Goal: Task Accomplishment & Management: Manage account settings

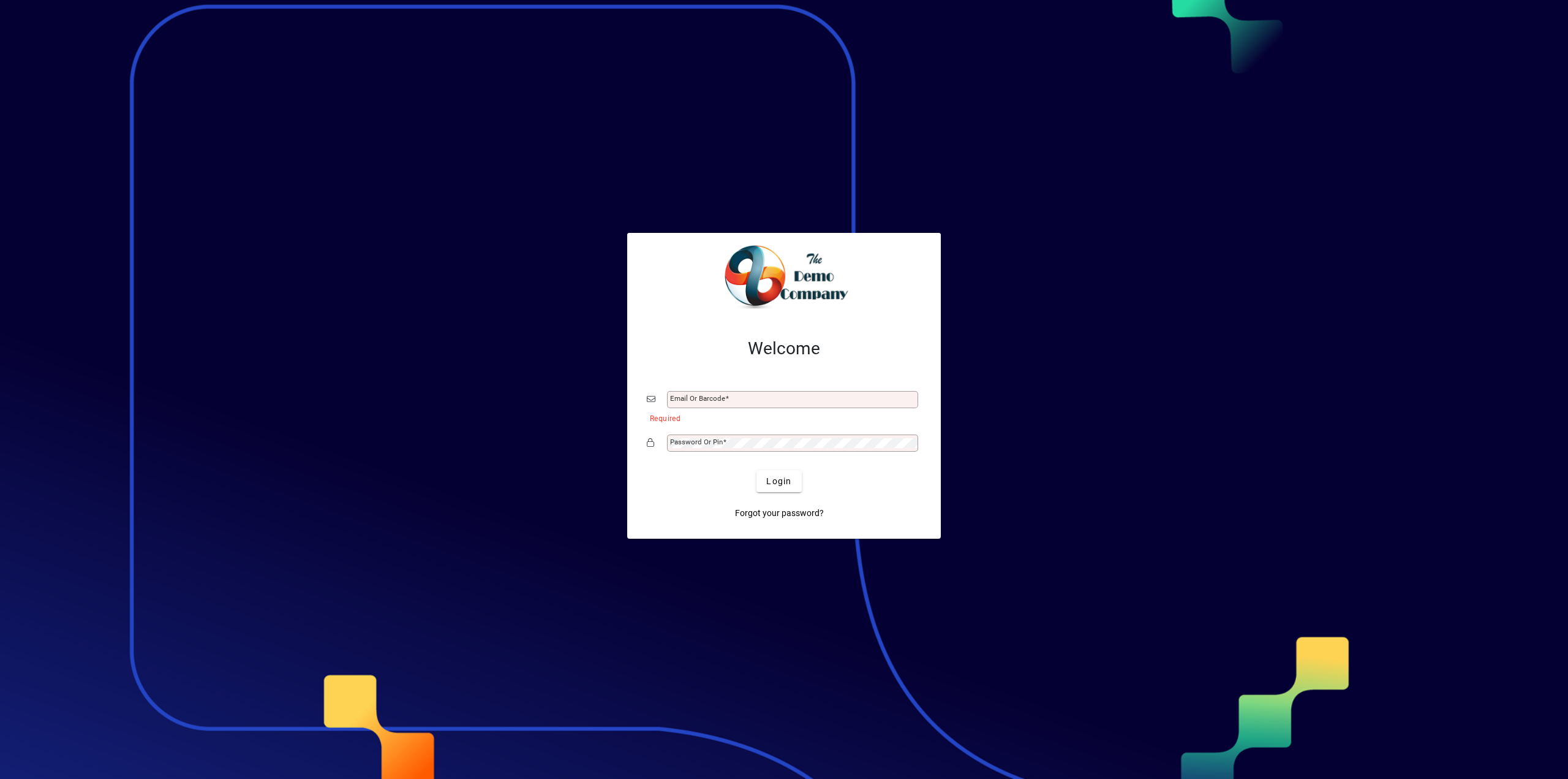
type input "**********"
click at [777, 479] on span "Login" at bounding box center [779, 481] width 25 height 12
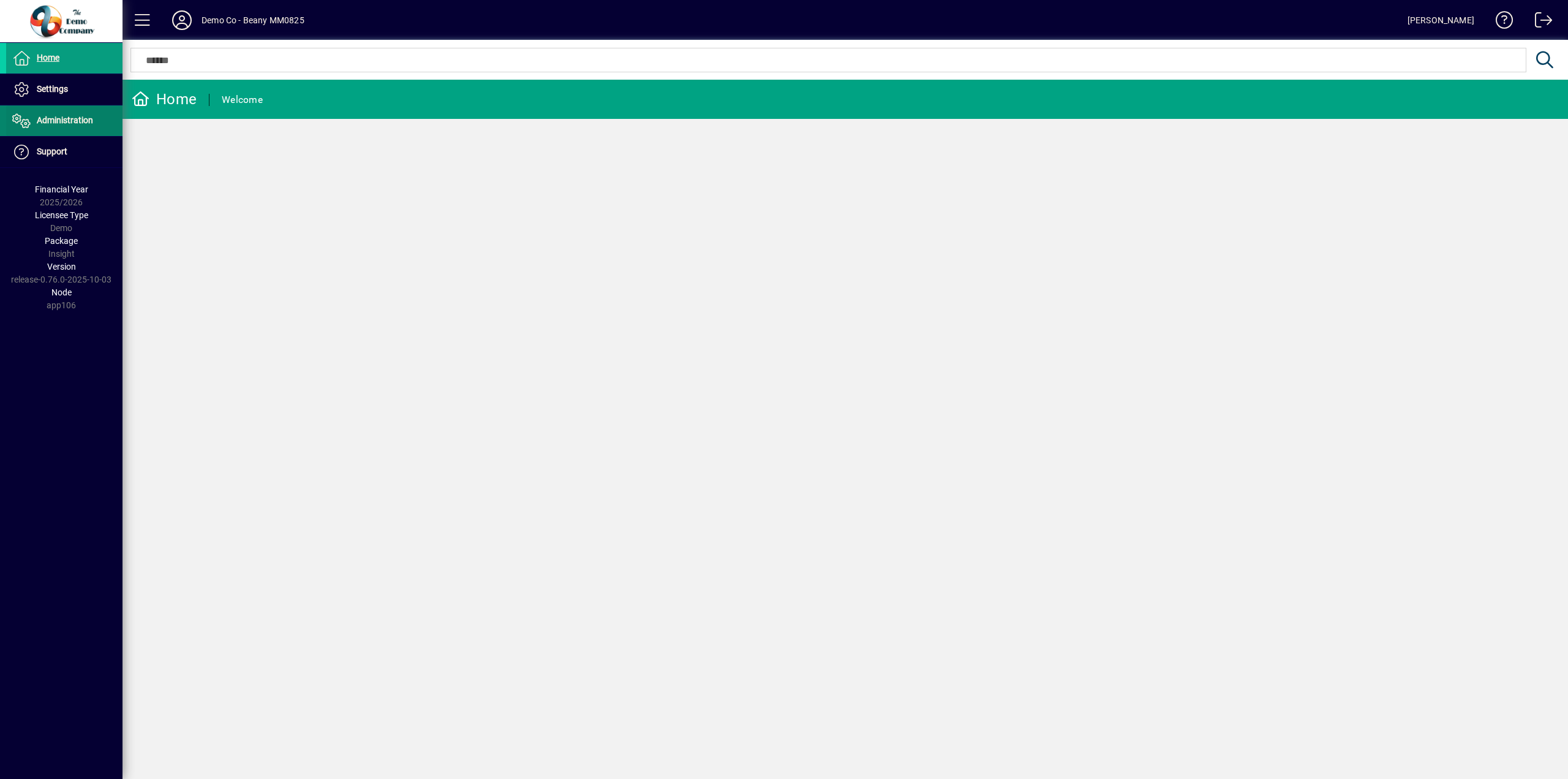
click at [56, 125] on span "Administration" at bounding box center [50, 121] width 87 height 15
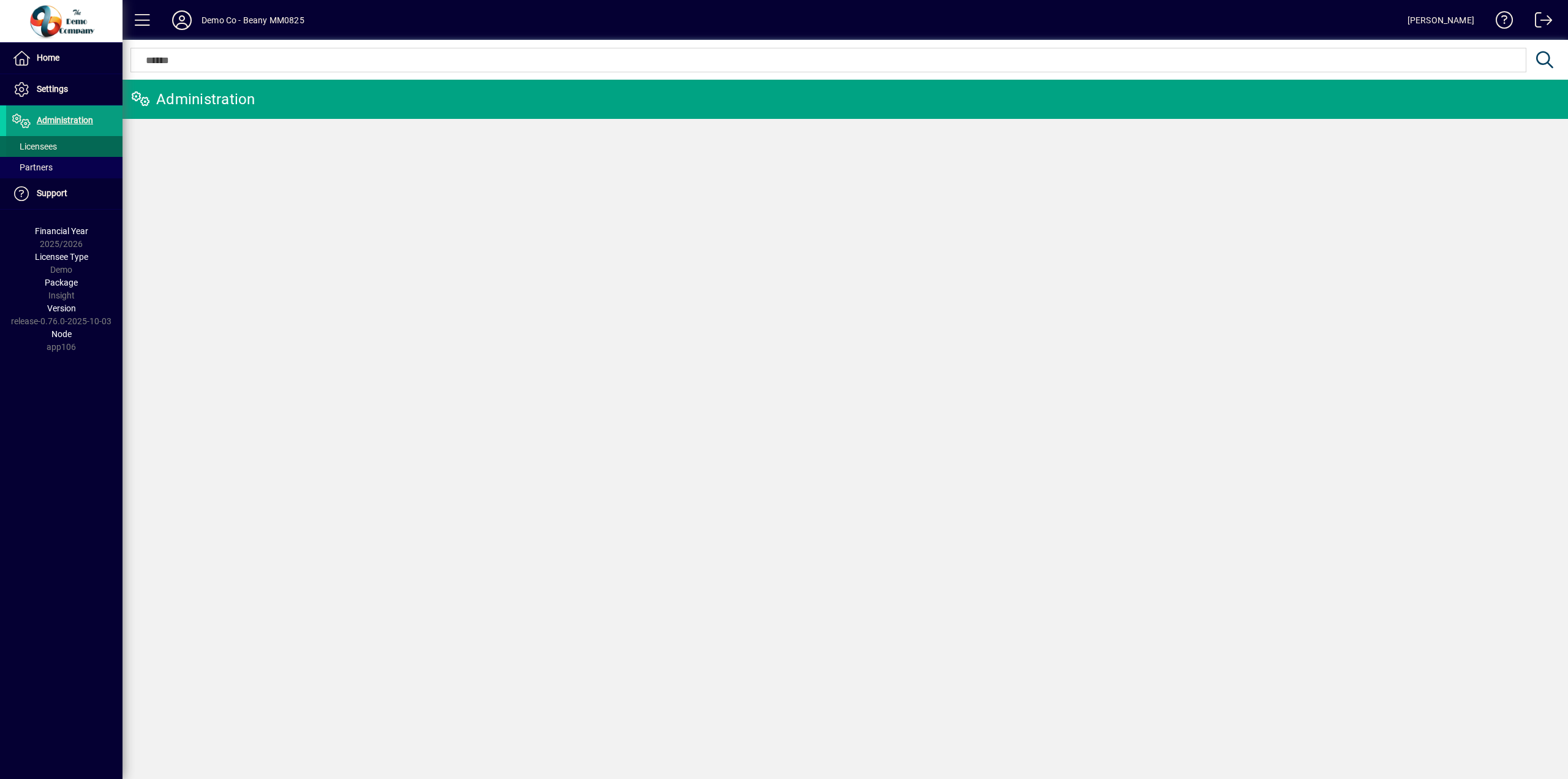
click at [48, 141] on span "Licensees" at bounding box center [35, 146] width 44 height 10
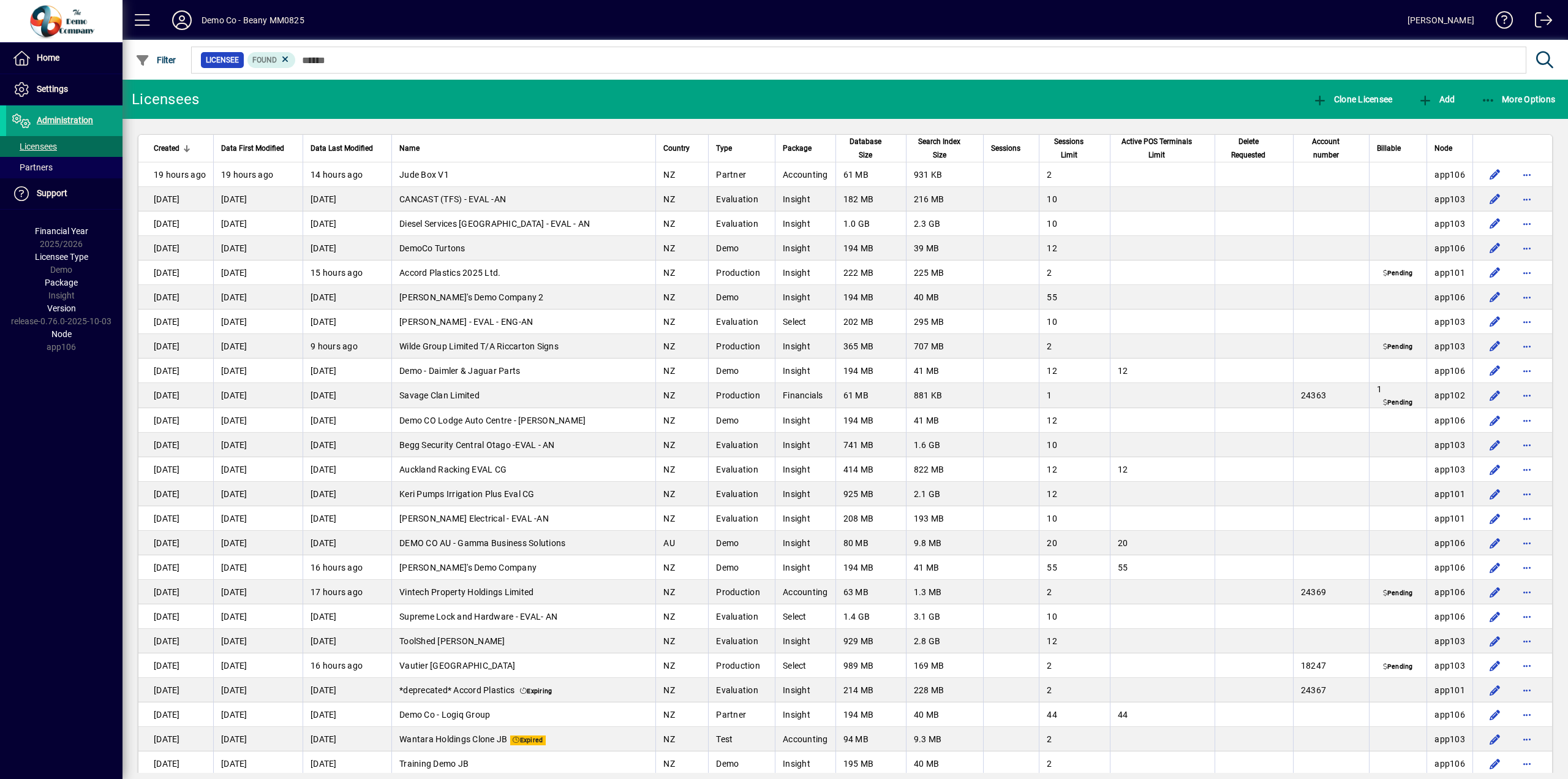
click at [1435, 143] on span "Node" at bounding box center [1444, 147] width 18 height 13
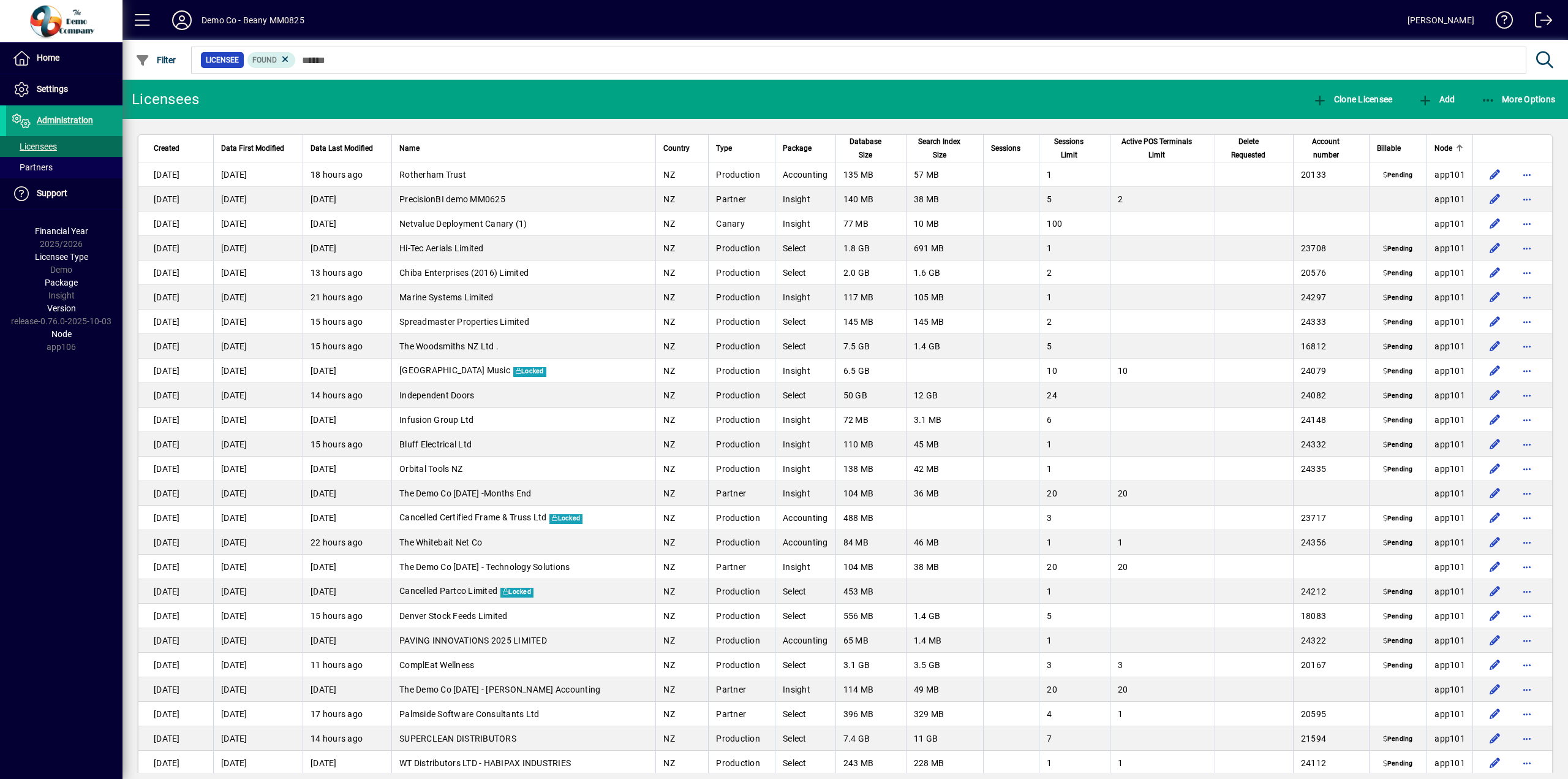
click at [1435, 143] on span "Node" at bounding box center [1444, 147] width 18 height 13
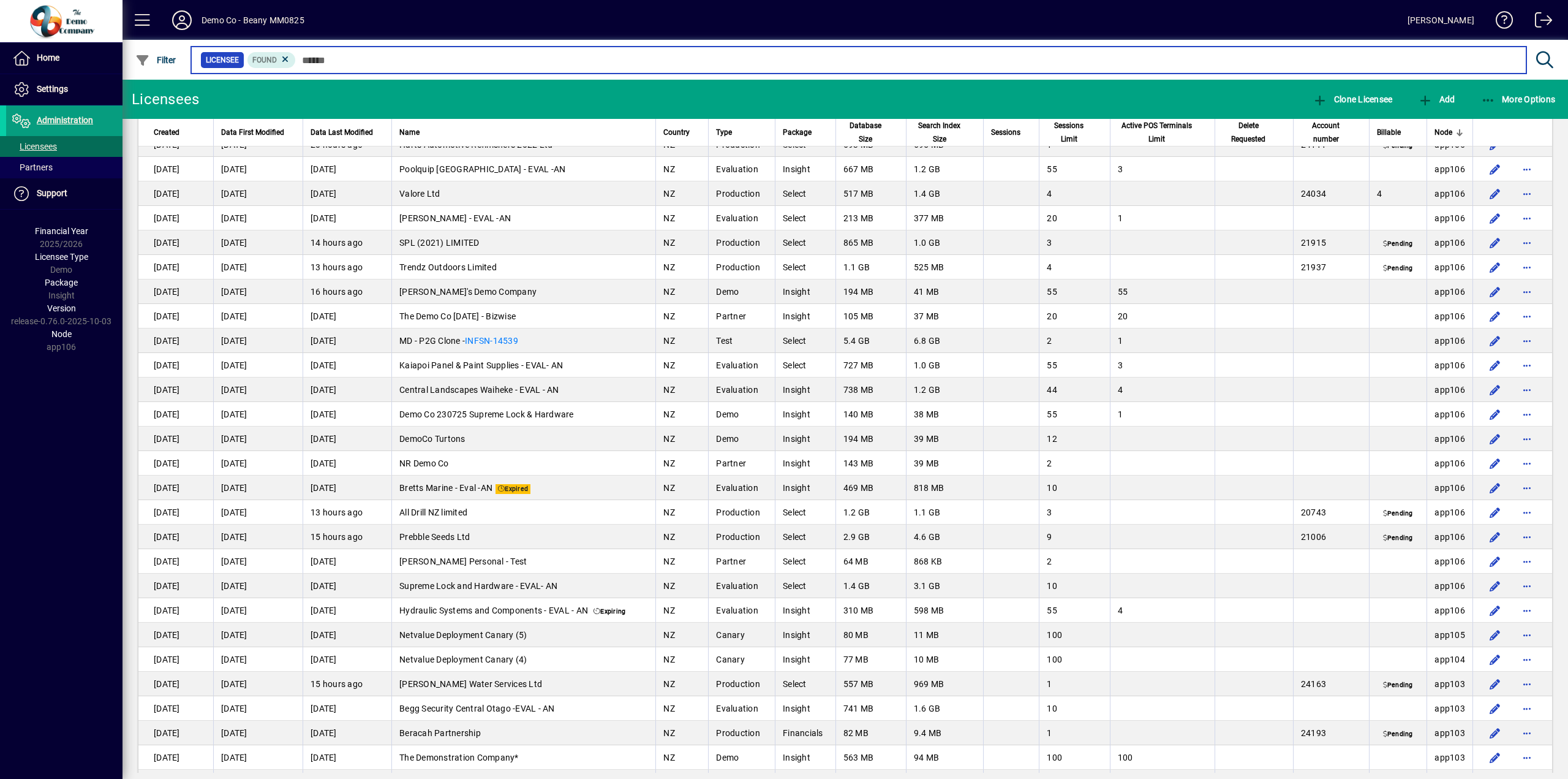
scroll to position [1594, 0]
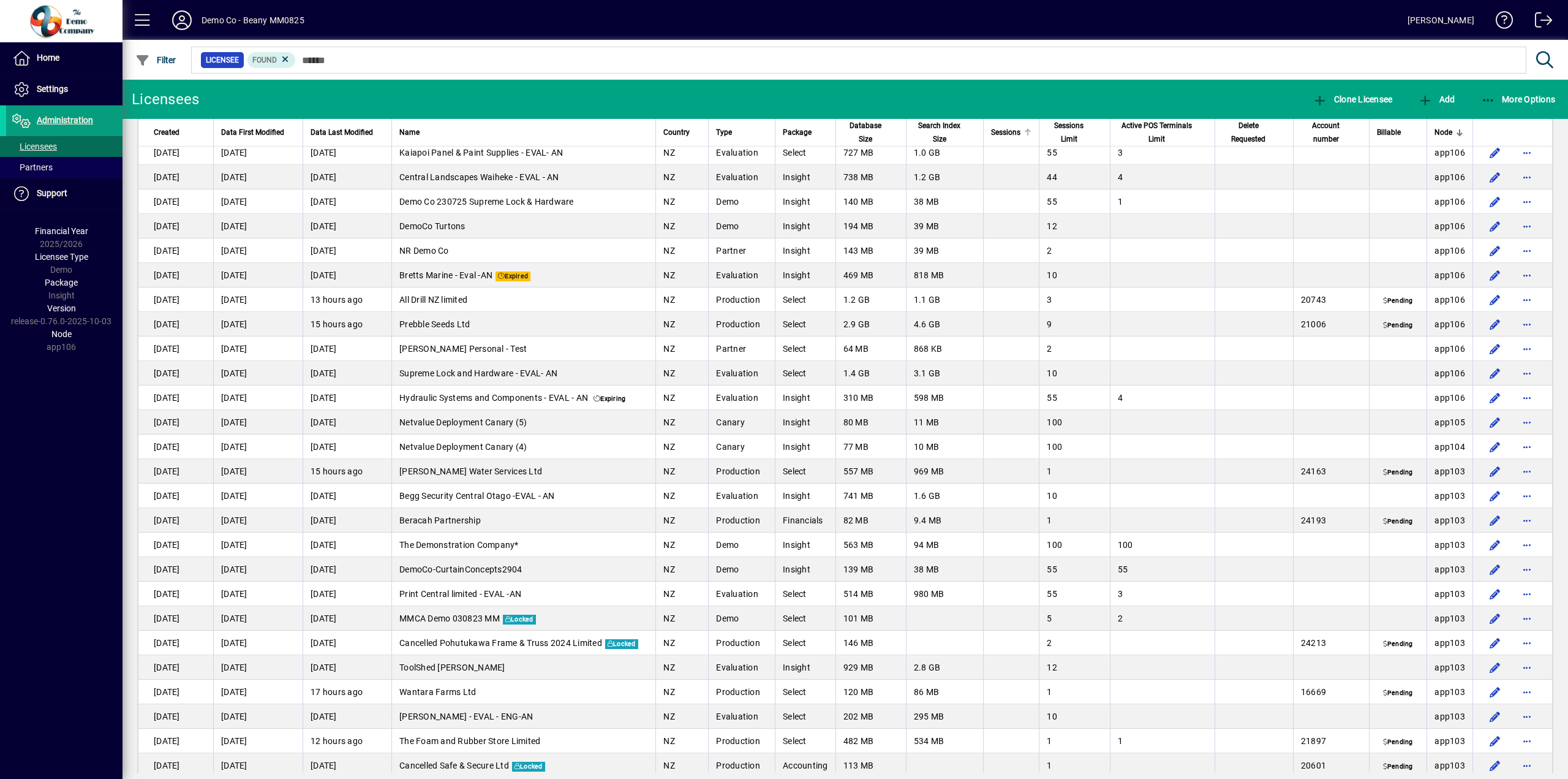
click at [1010, 132] on span "Sessions" at bounding box center [1005, 131] width 29 height 13
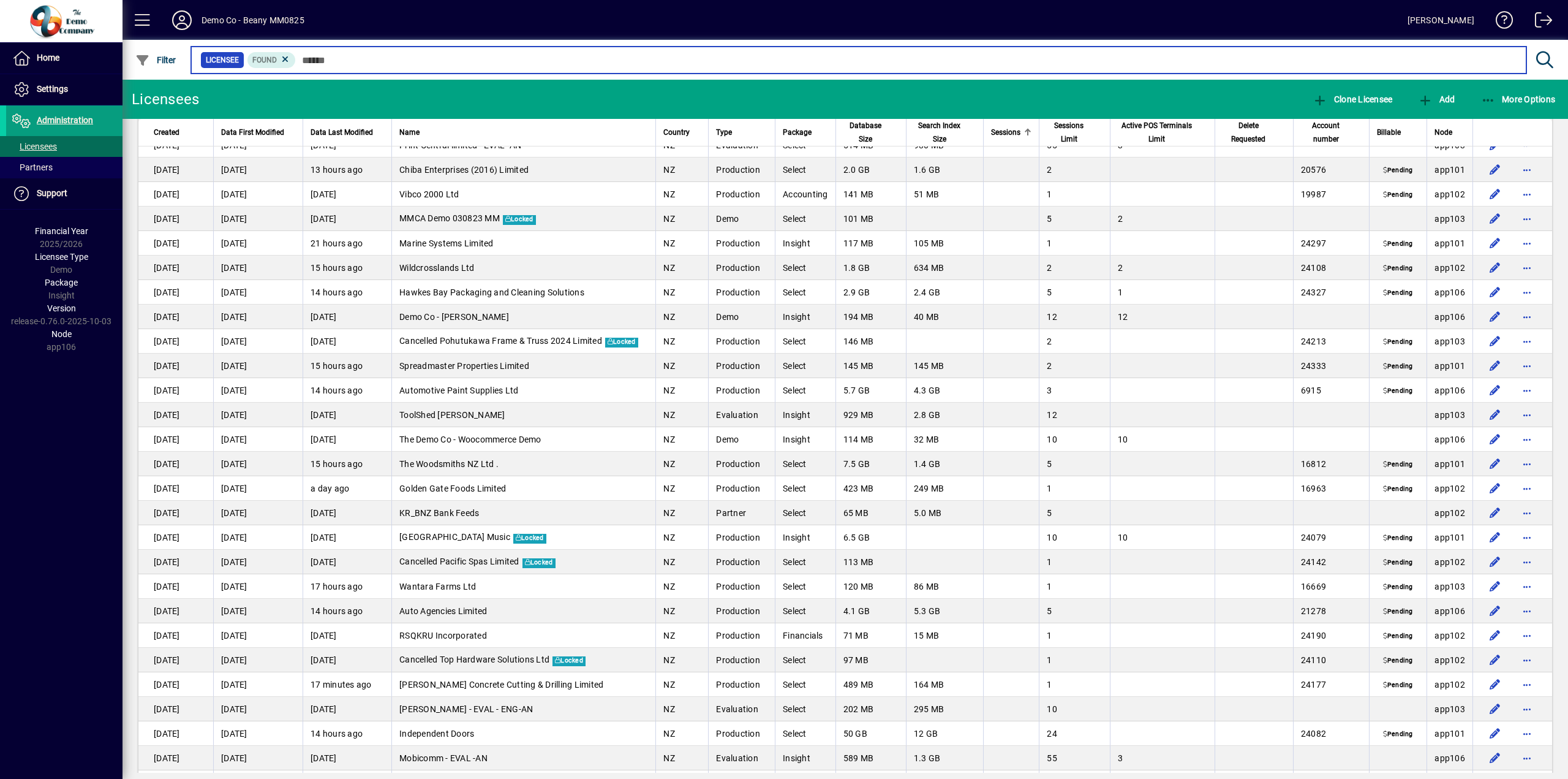
scroll to position [327, 0]
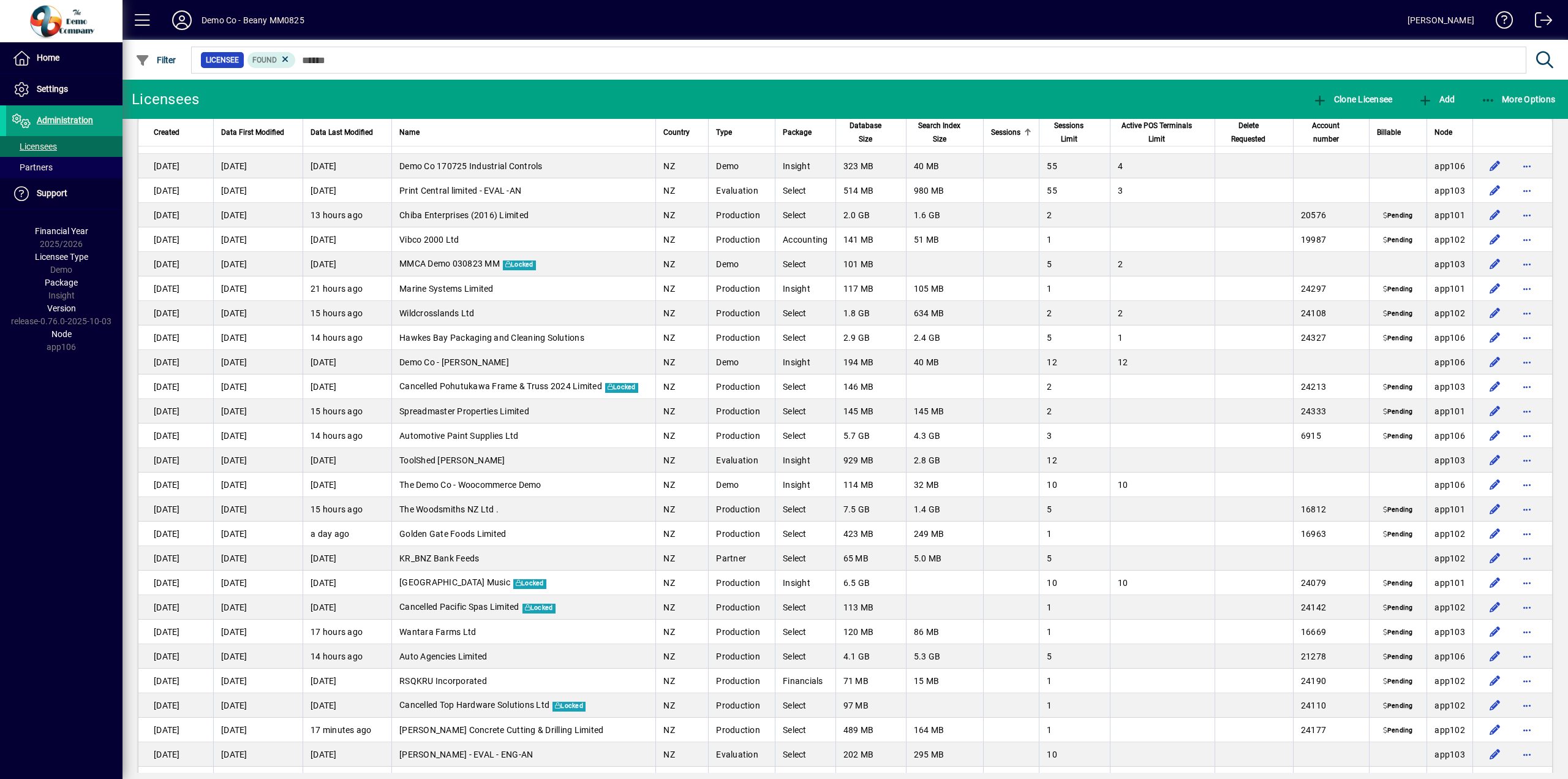
click at [1554, 185] on app-page-flat "Created Data First Modified Data Last Modified Name Country Type Package Databa…" at bounding box center [845, 446] width 1445 height 654
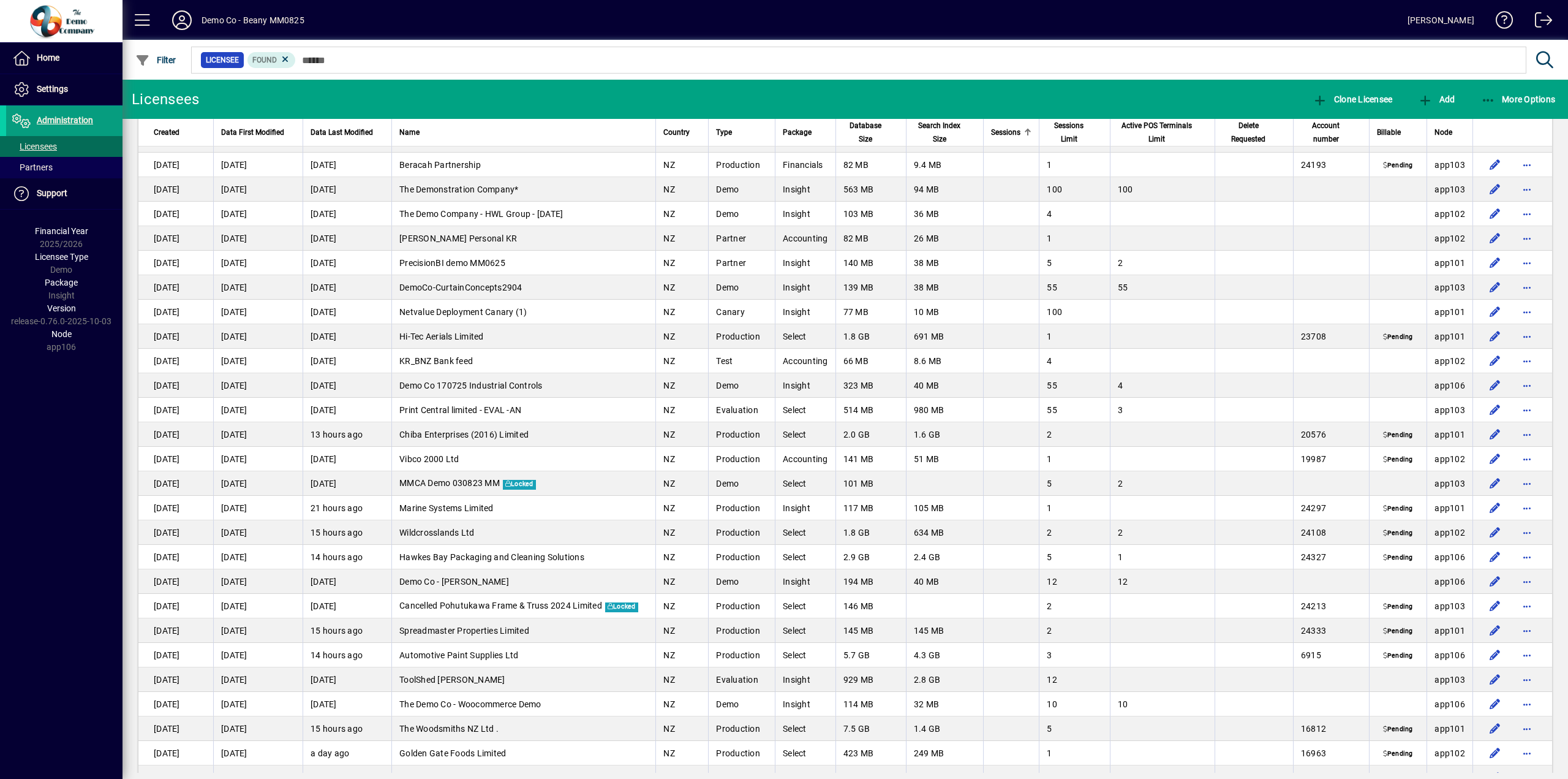
scroll to position [0, 0]
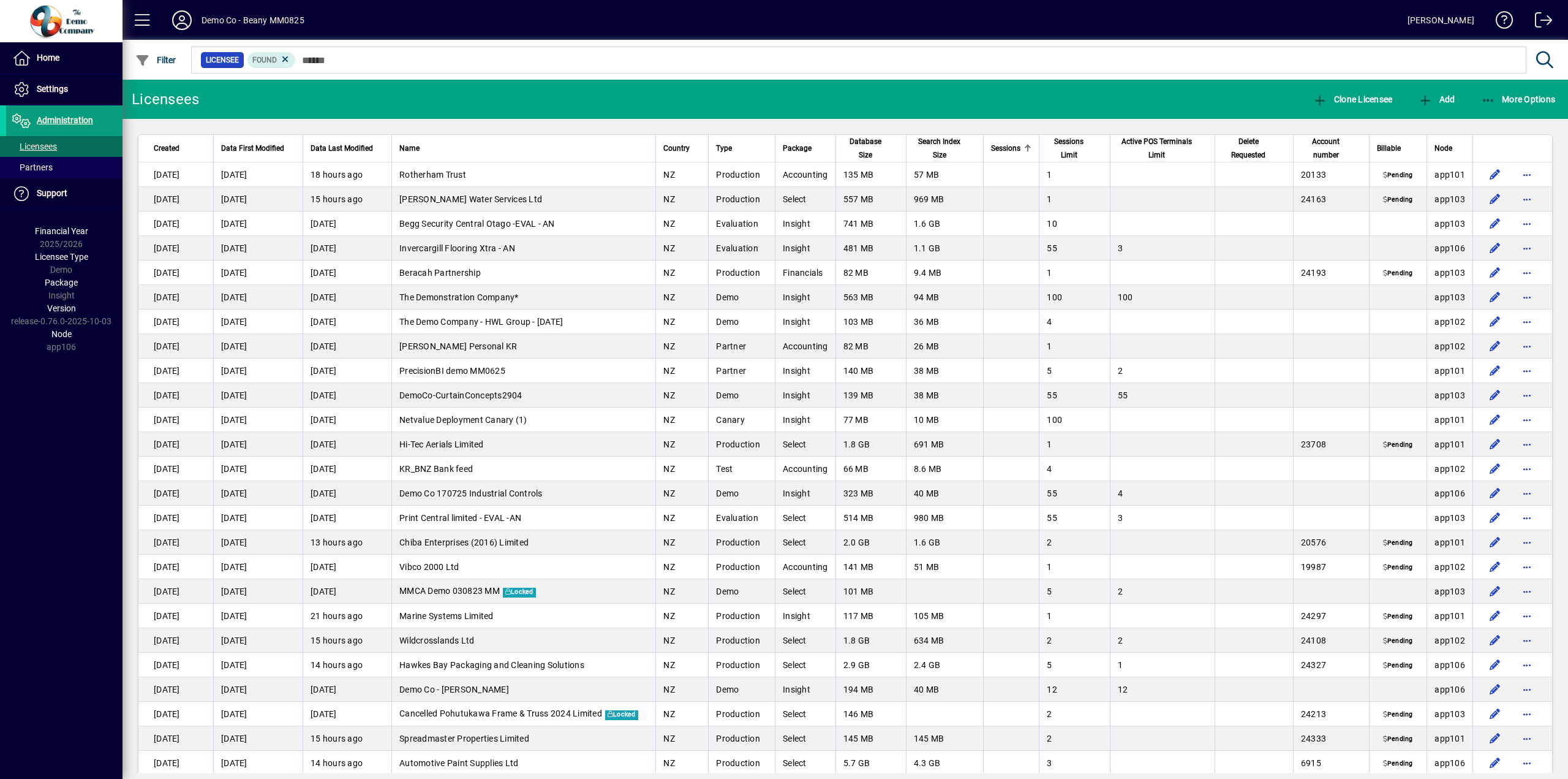
click at [998, 151] on span "Sessions" at bounding box center [1005, 147] width 29 height 13
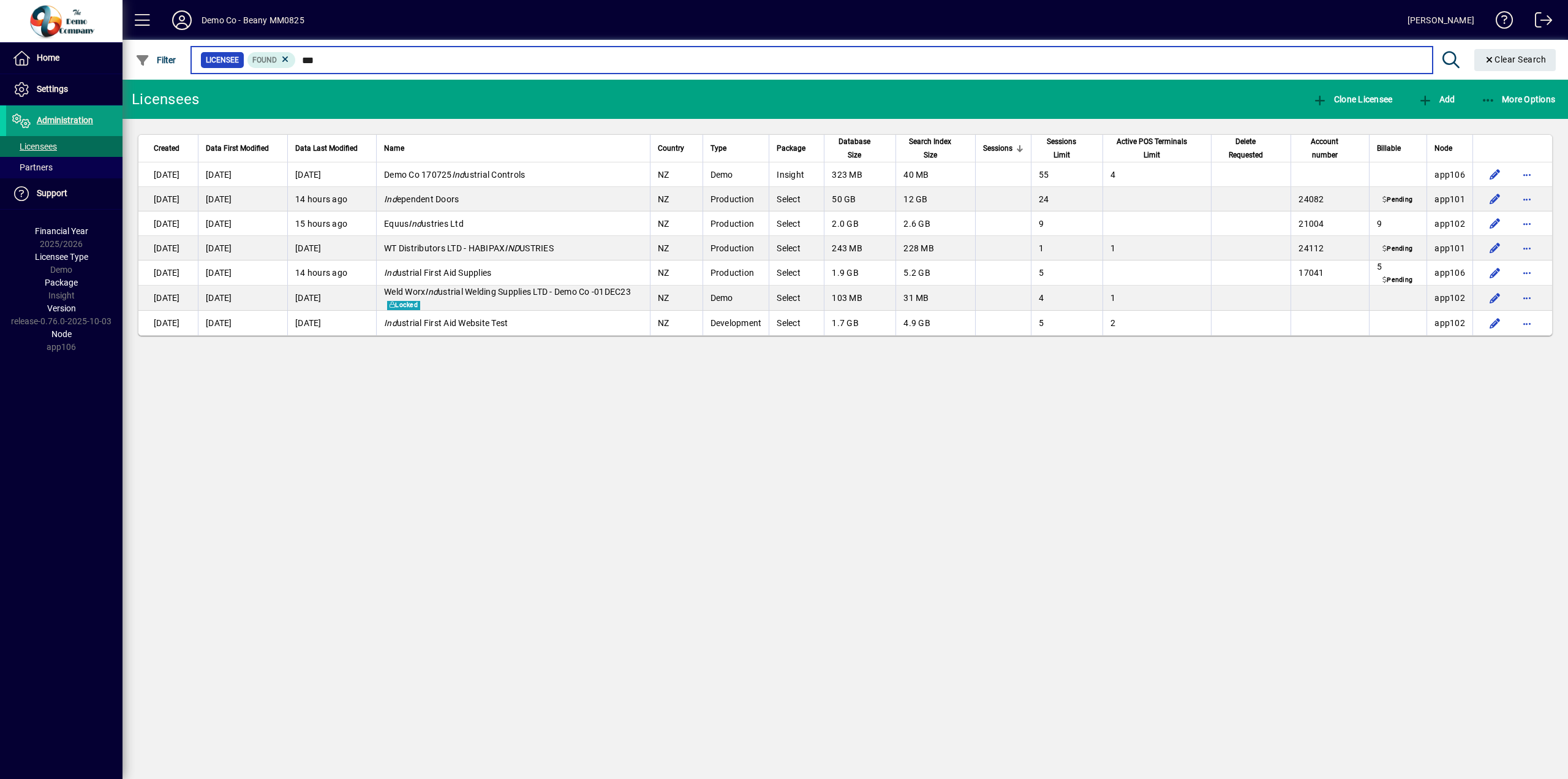
type input "***"
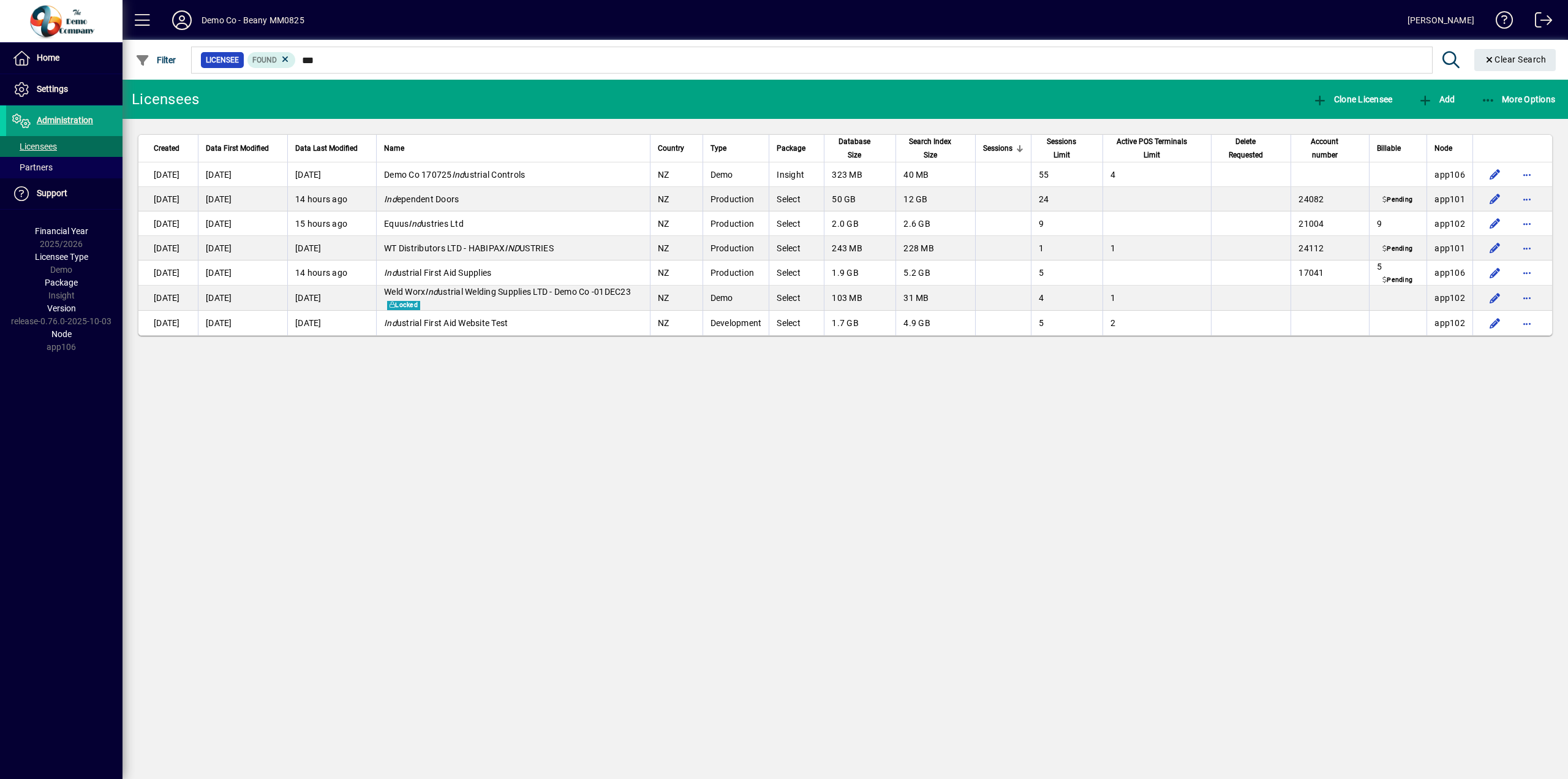
click at [1009, 151] on span "Sessions" at bounding box center [997, 147] width 29 height 13
click at [1507, 58] on span "Clear Search" at bounding box center [1515, 59] width 62 height 10
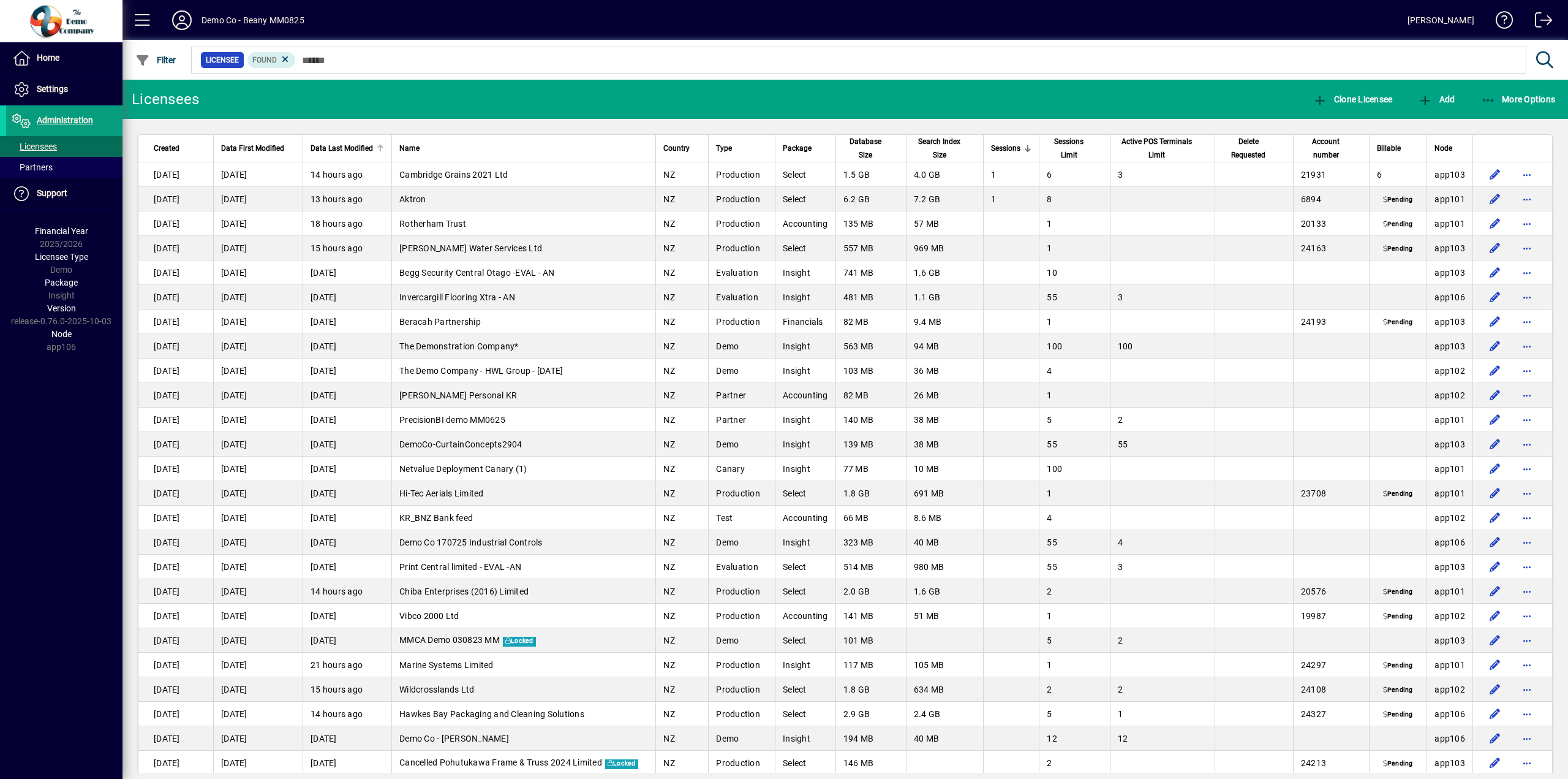
click at [345, 143] on span "Data Last Modified" at bounding box center [342, 147] width 62 height 13
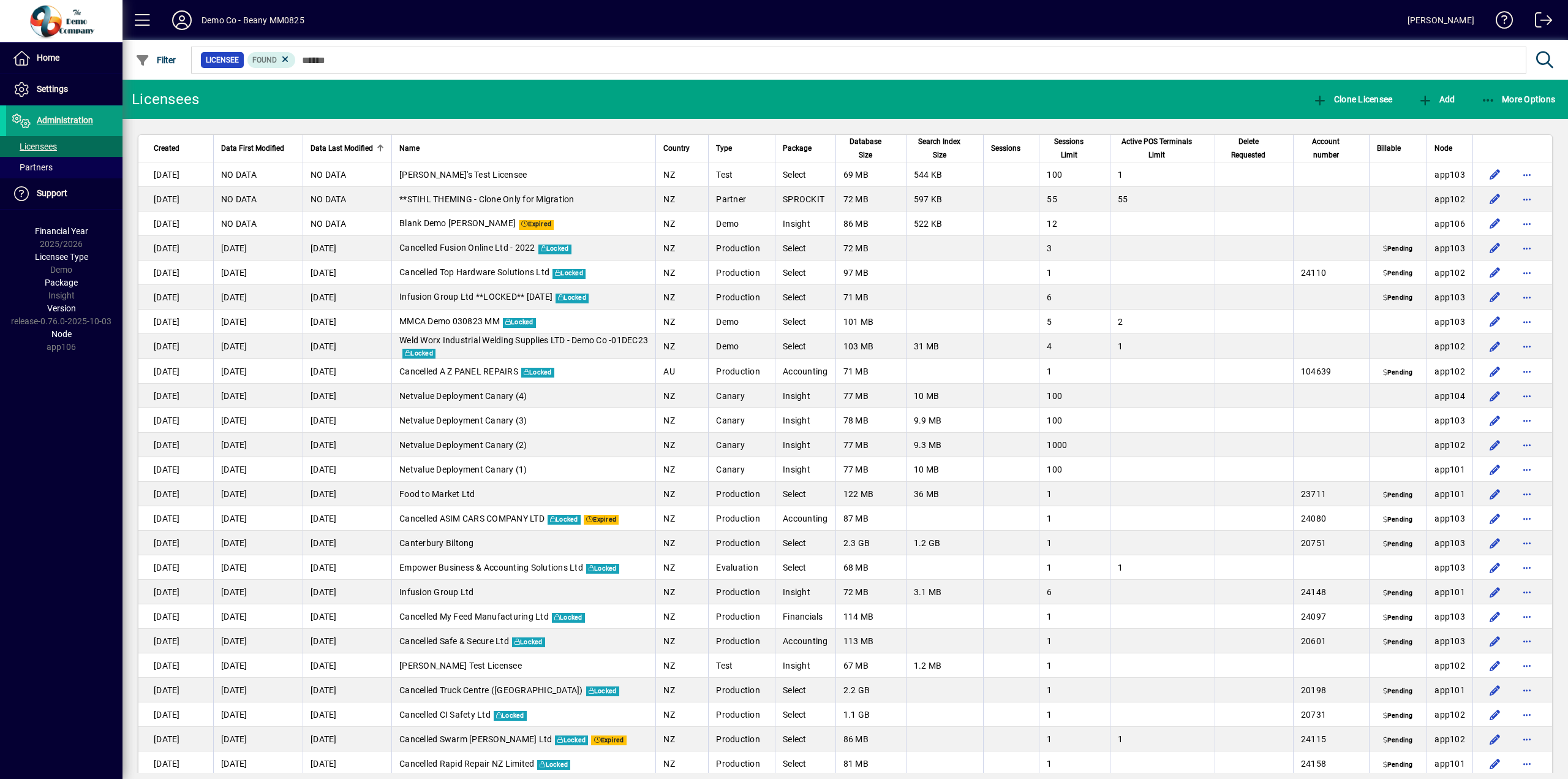
click at [345, 143] on span "Data Last Modified" at bounding box center [342, 147] width 62 height 13
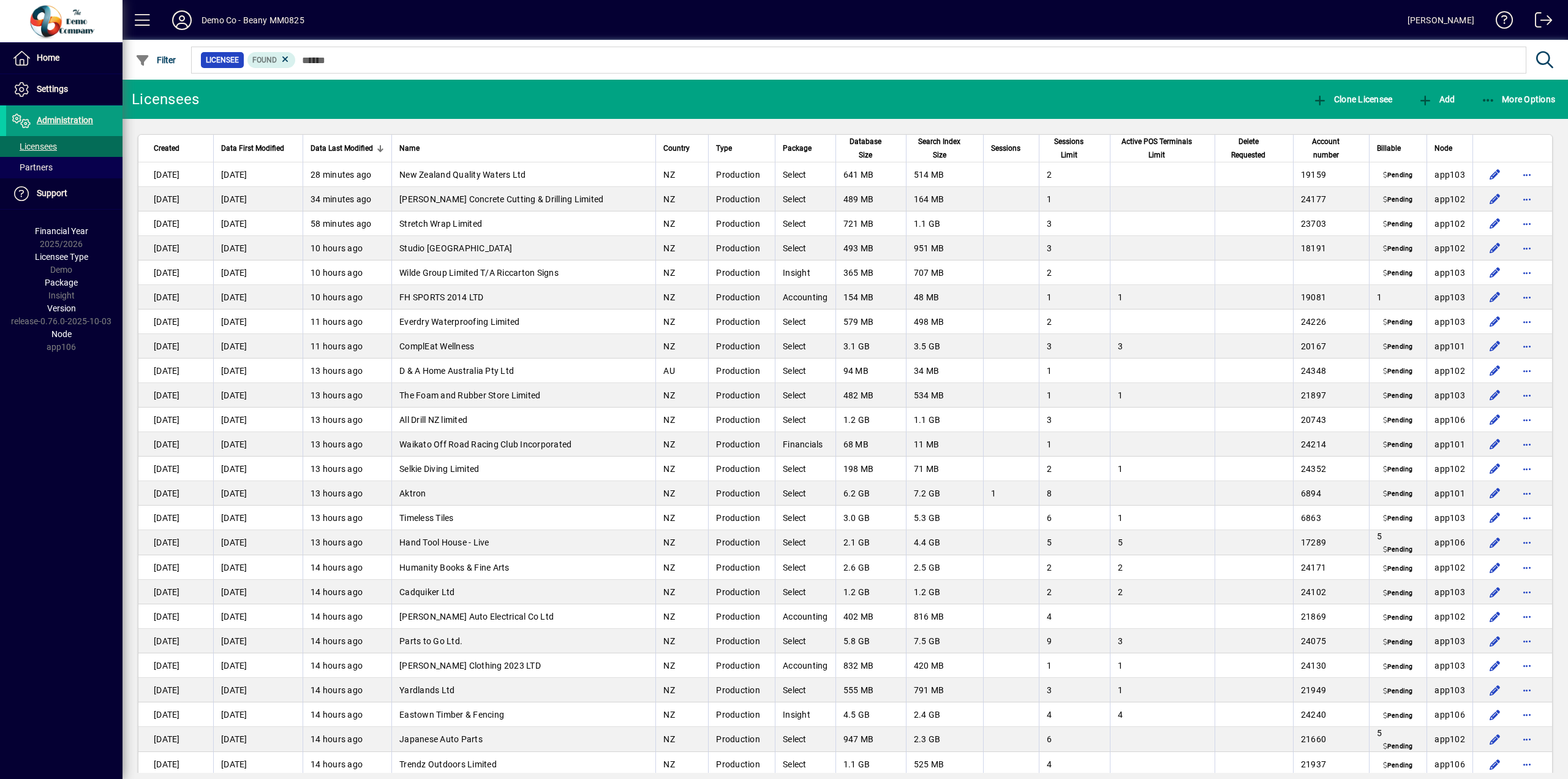
click at [1060, 672] on td "1" at bounding box center [1073, 665] width 70 height 25
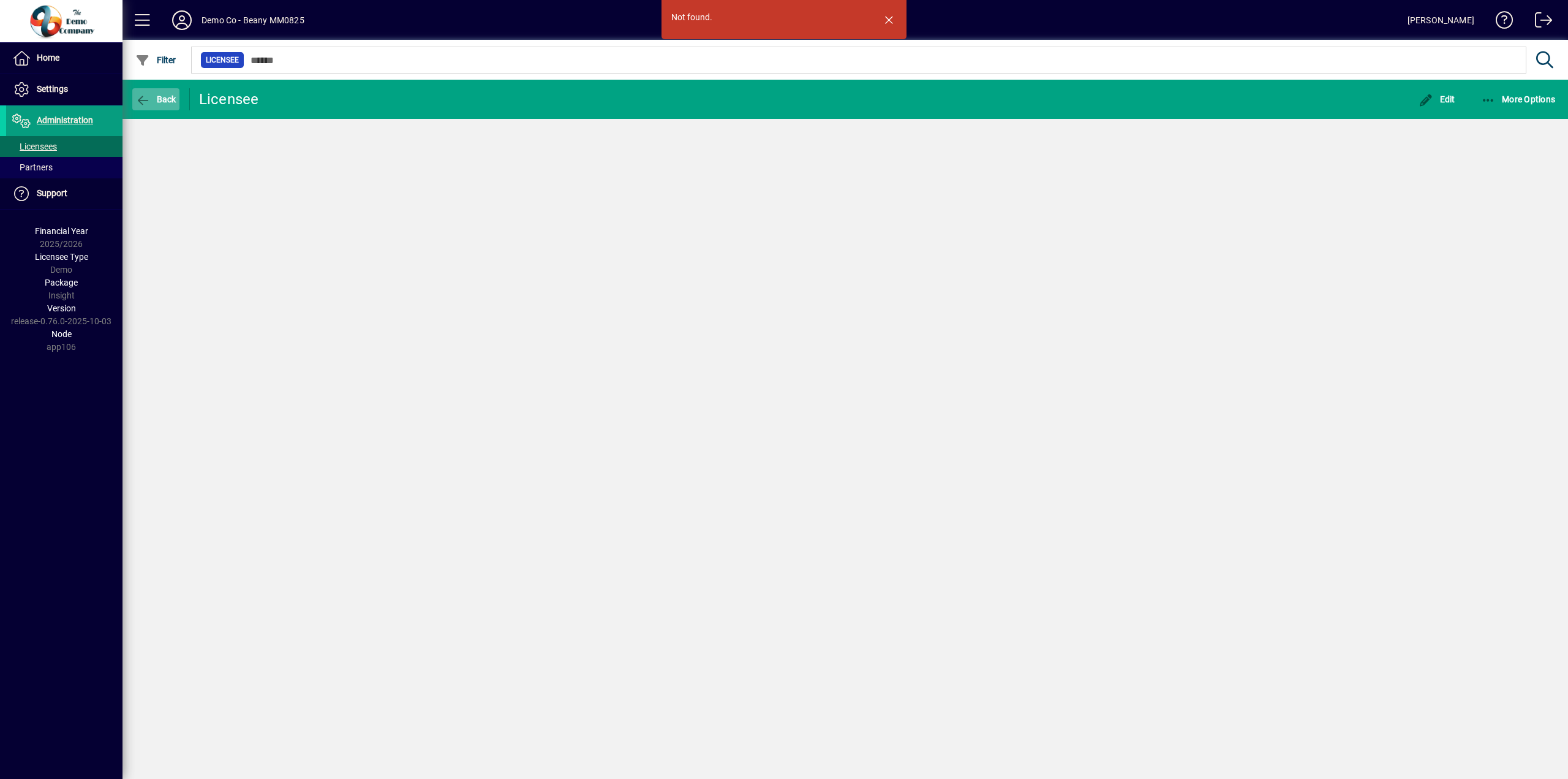
click at [170, 97] on span "Back" at bounding box center [155, 99] width 41 height 10
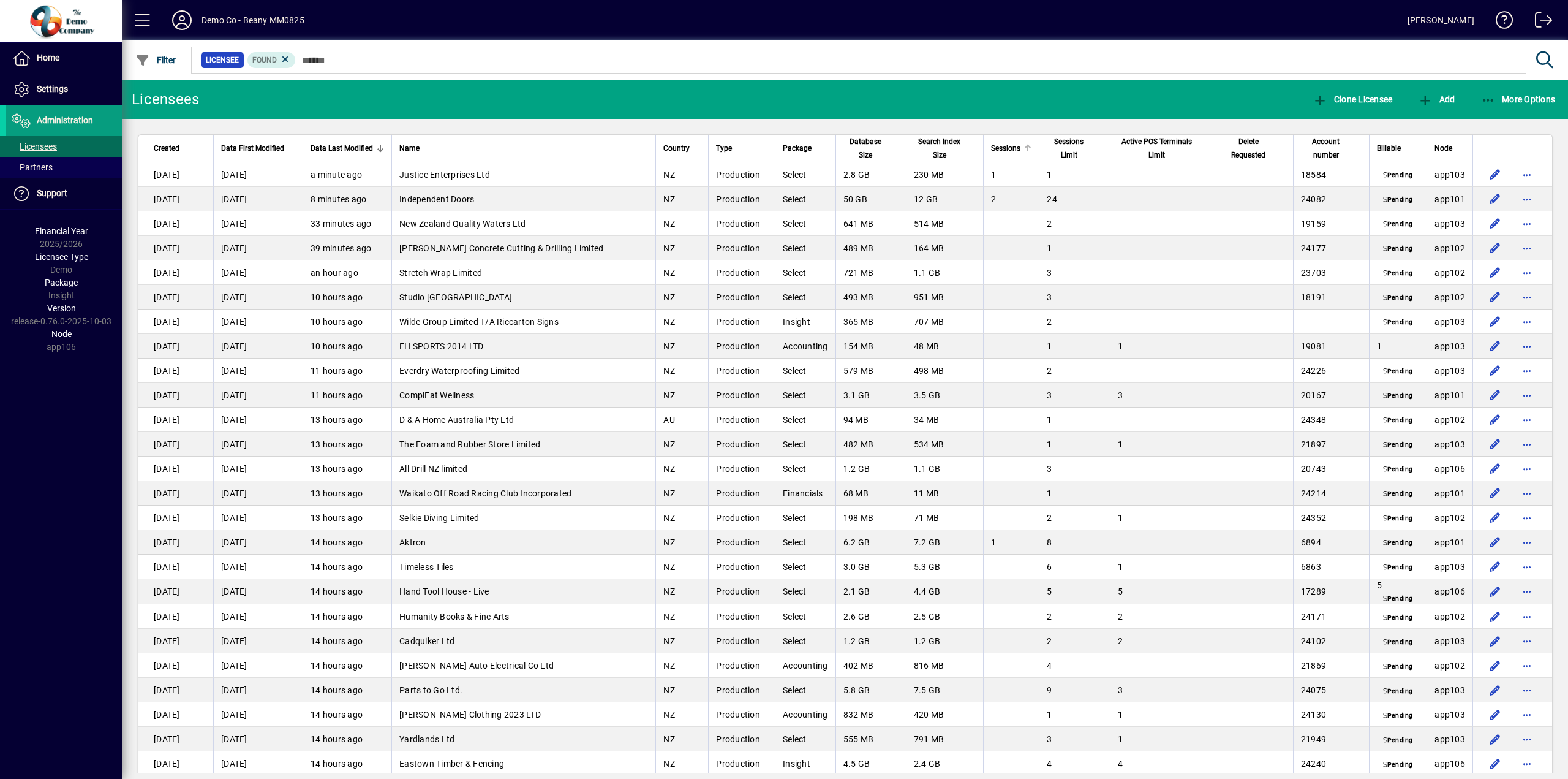
click at [1000, 147] on span "Sessions" at bounding box center [1005, 147] width 29 height 13
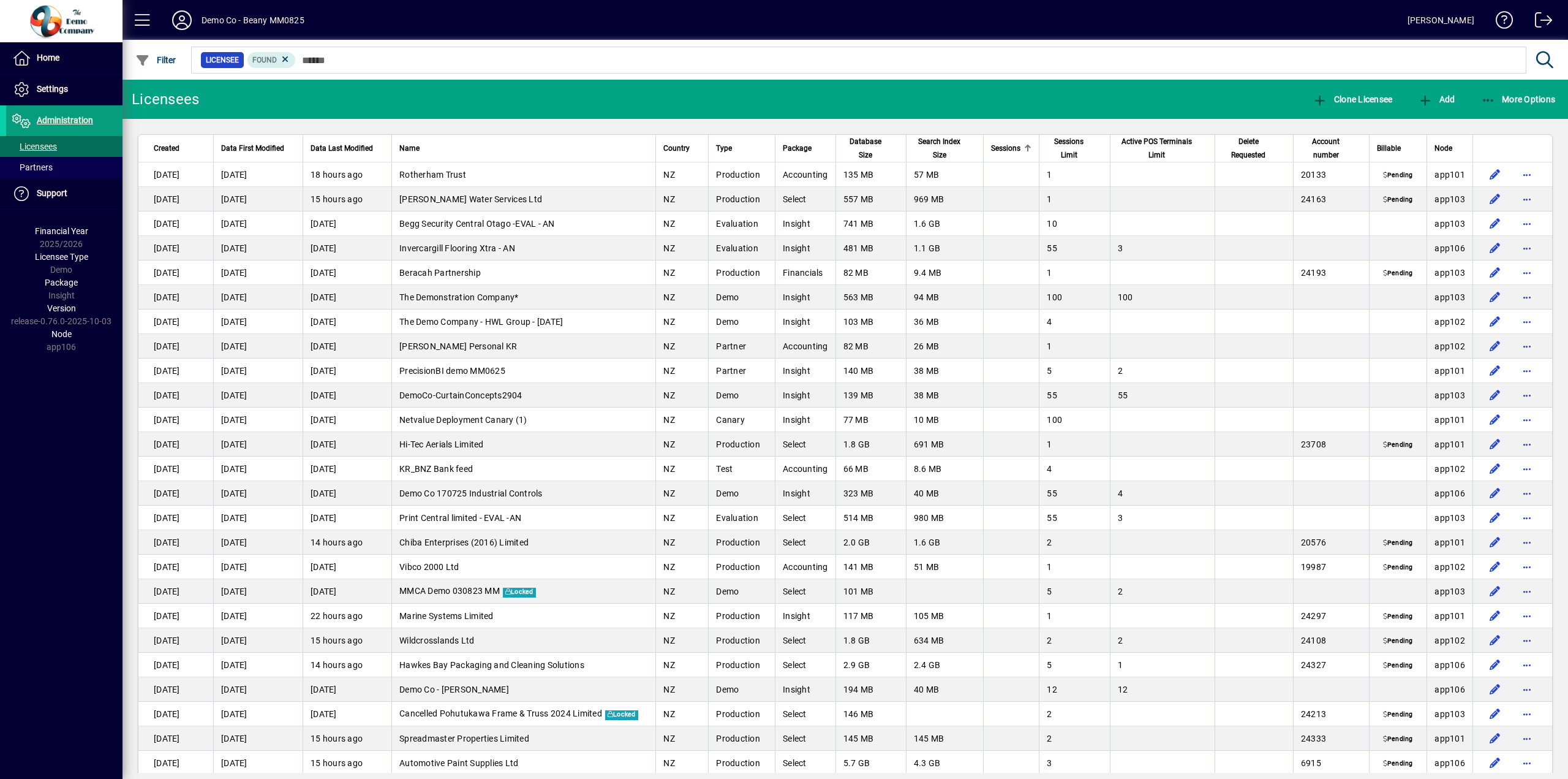
click at [1000, 147] on span "Sessions" at bounding box center [1005, 147] width 29 height 13
